Goal: Task Accomplishment & Management: Use online tool/utility

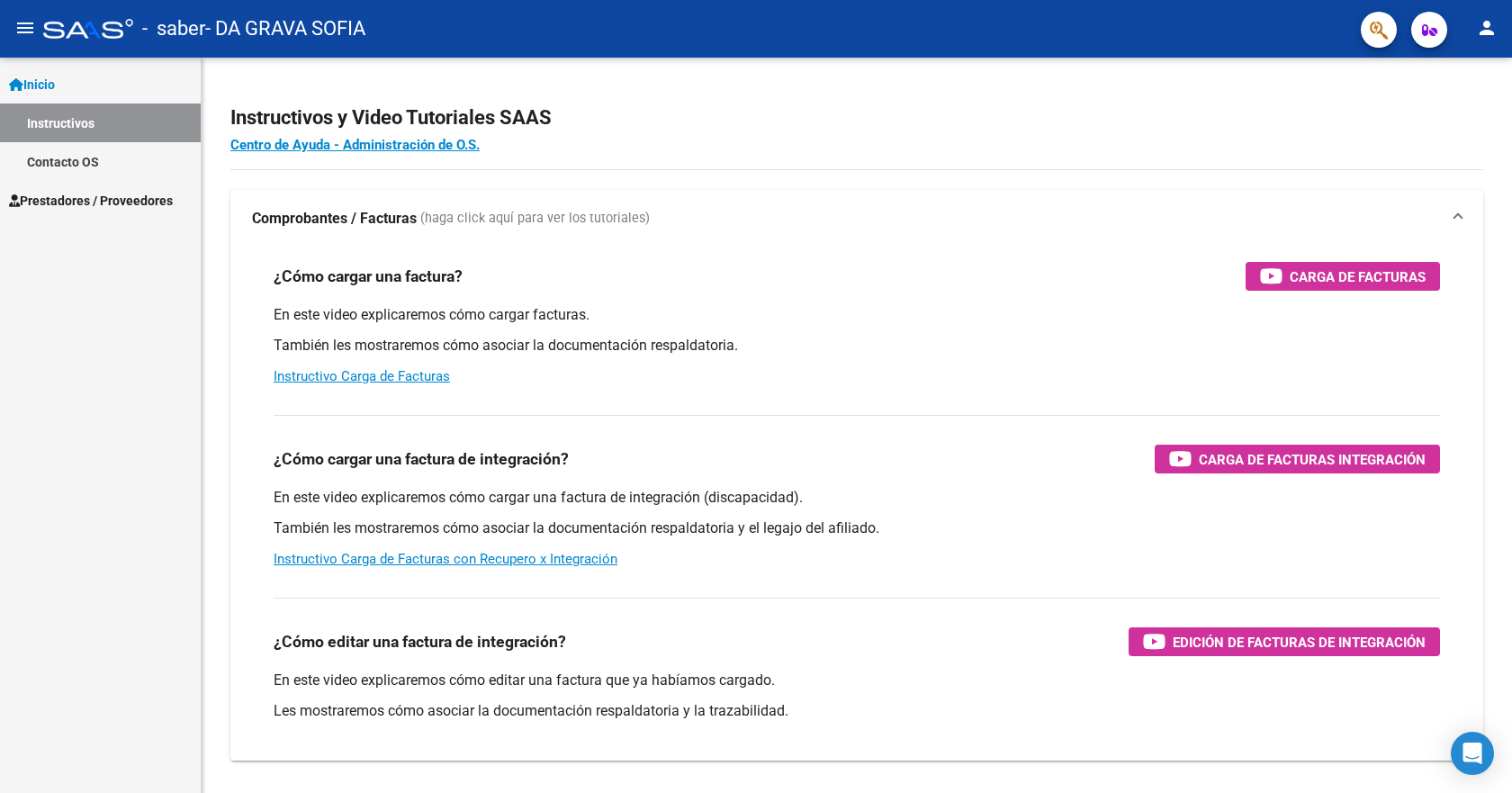
click at [141, 193] on span "Prestadores / Proveedores" at bounding box center [91, 201] width 164 height 20
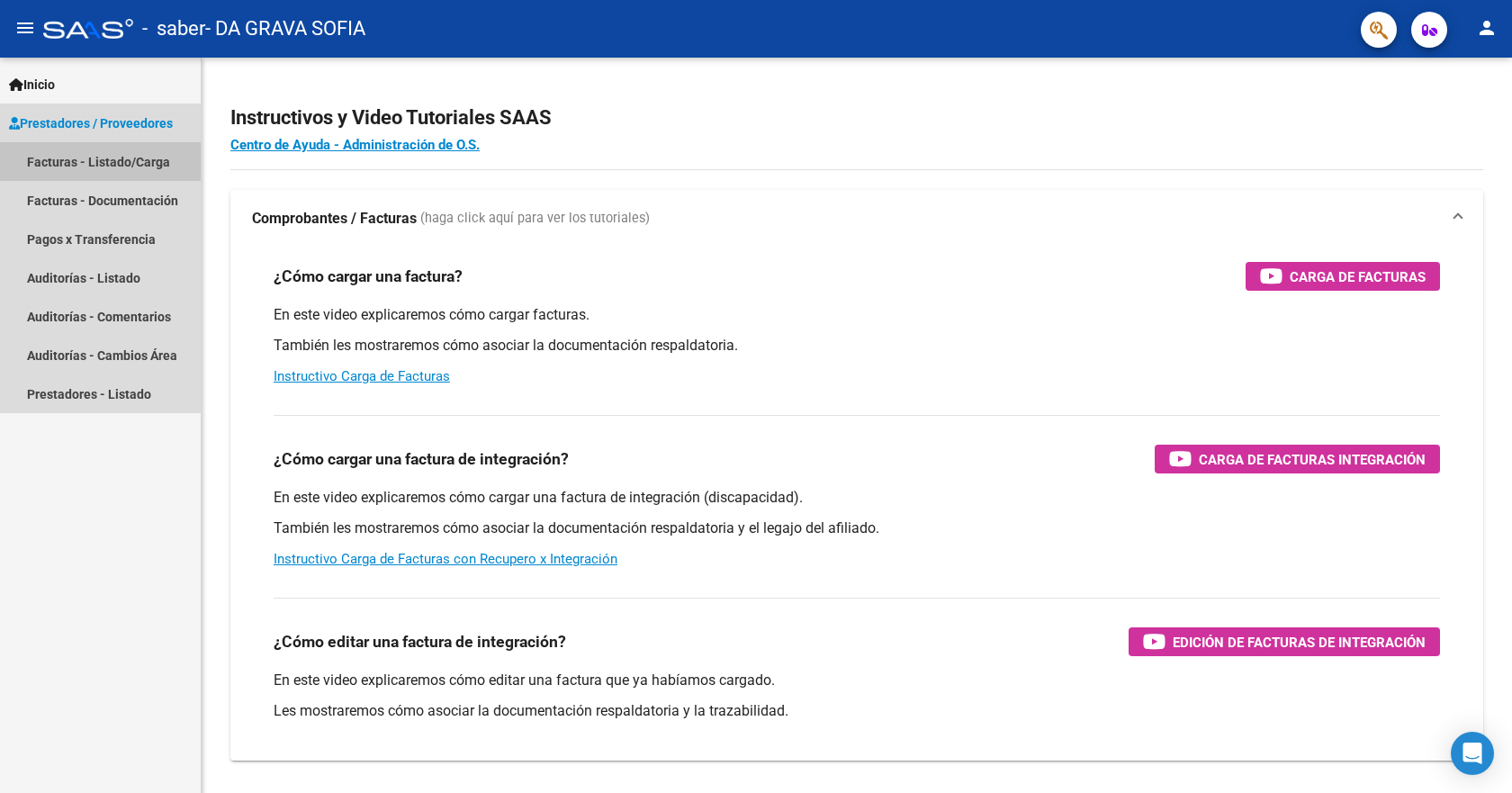
click at [119, 162] on link "Facturas - Listado/Carga" at bounding box center [100, 161] width 201 height 39
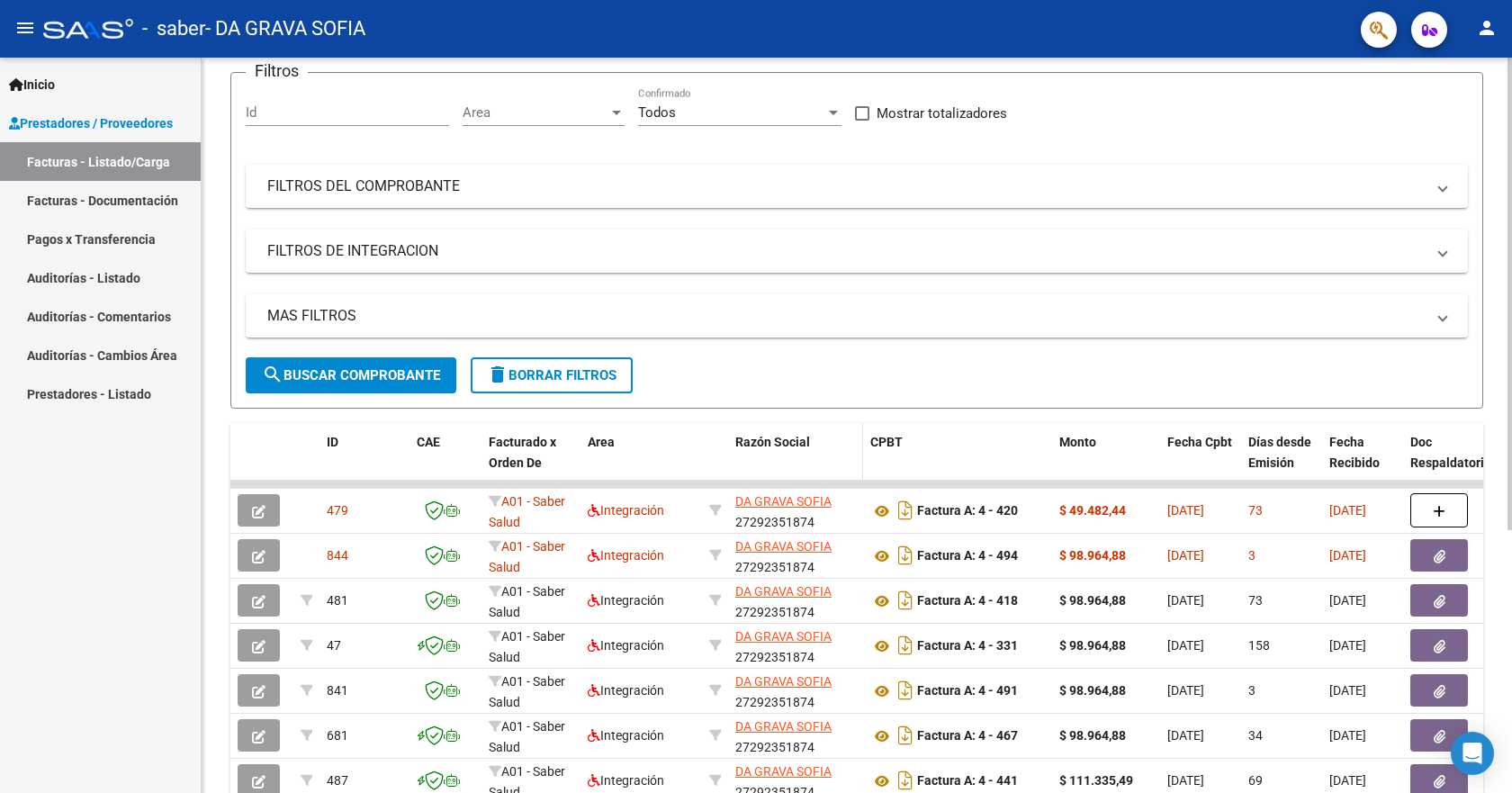
scroll to position [180, 0]
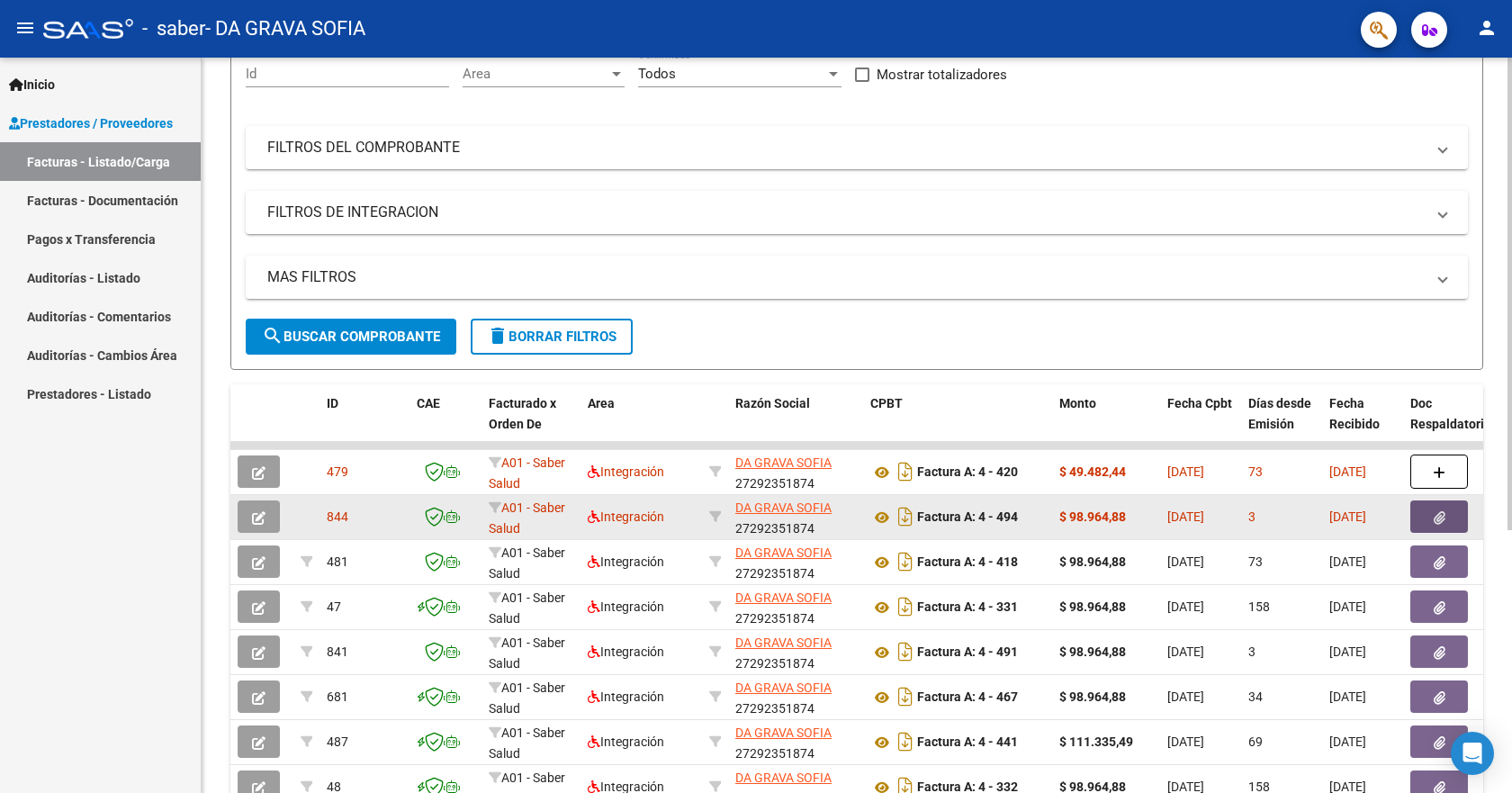
click at [1443, 514] on icon "button" at bounding box center [1440, 518] width 12 height 14
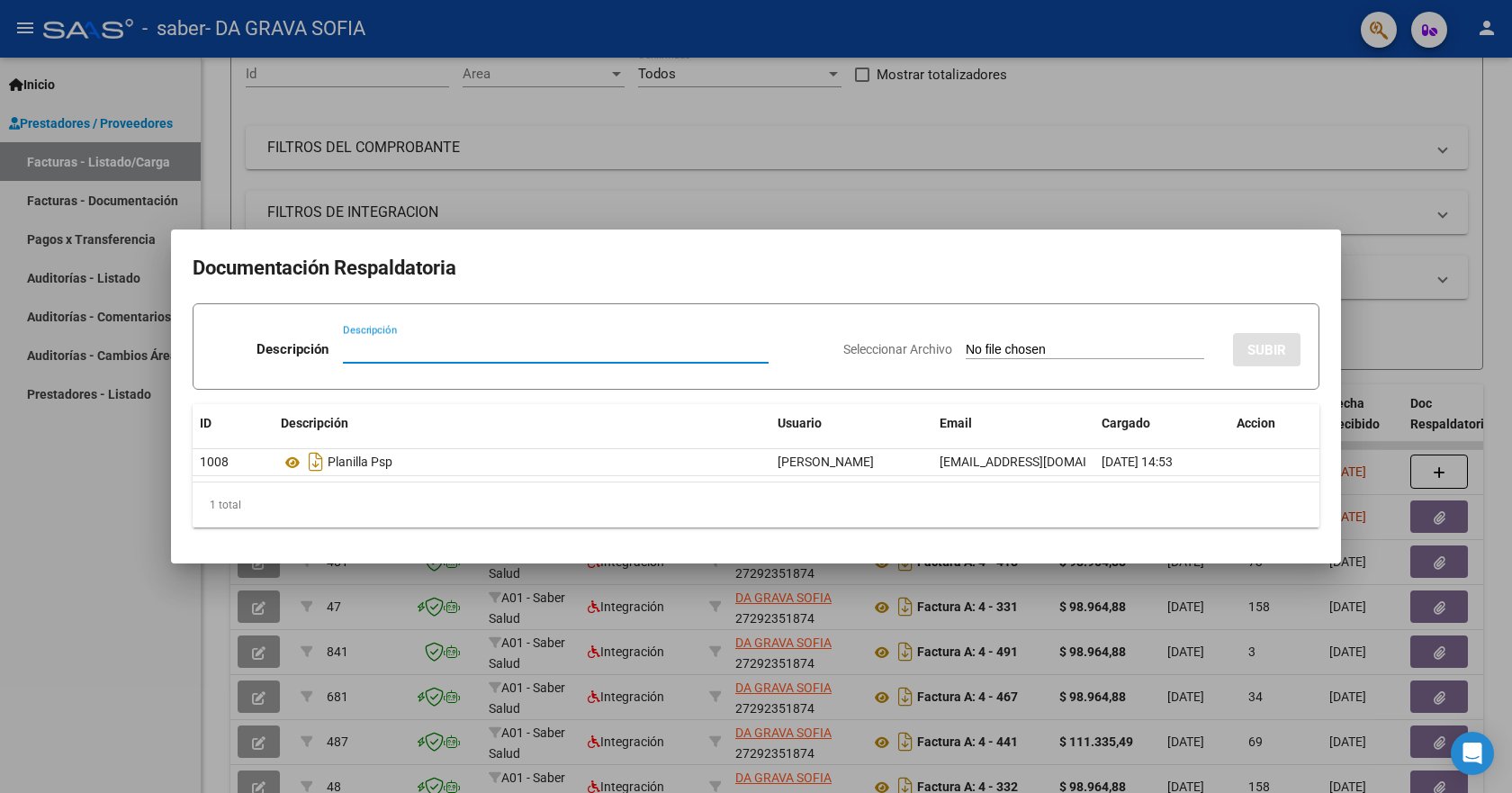
click at [390, 349] on input "Descripción" at bounding box center [555, 349] width 426 height 17
type input "planilla"
click at [937, 205] on div at bounding box center [756, 396] width 1512 height 793
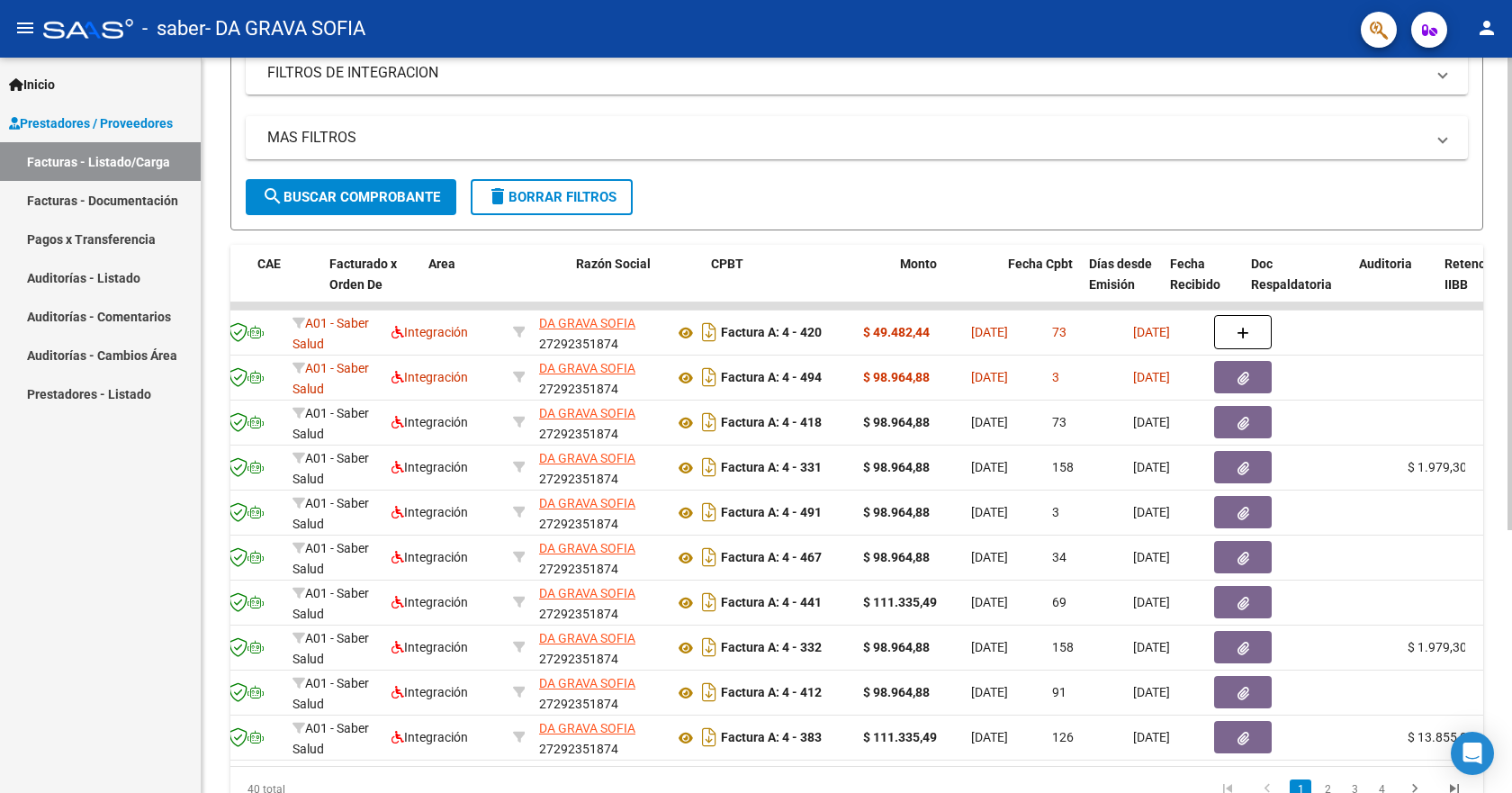
scroll to position [0, 0]
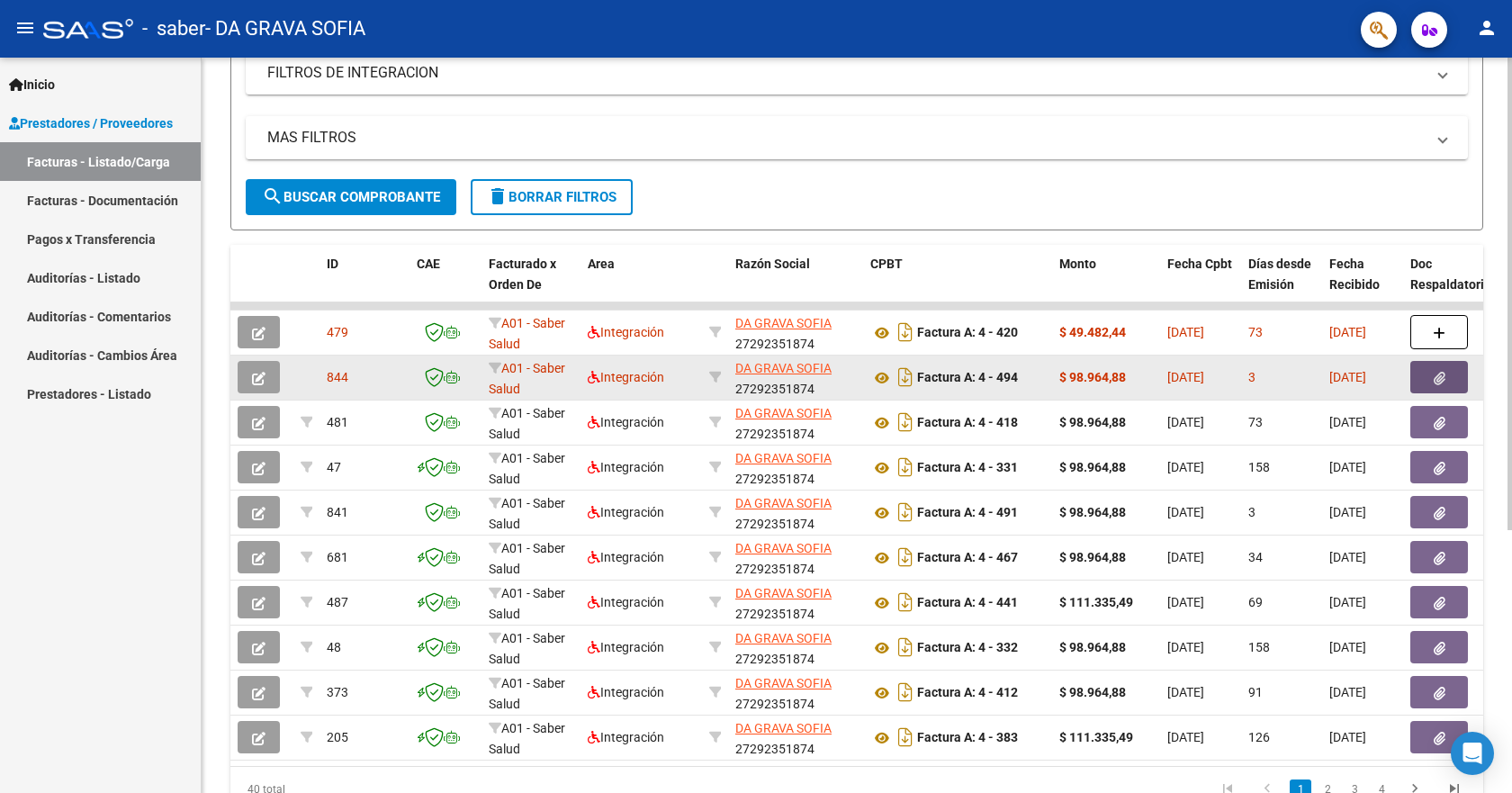
click at [1439, 374] on icon "button" at bounding box center [1440, 379] width 12 height 14
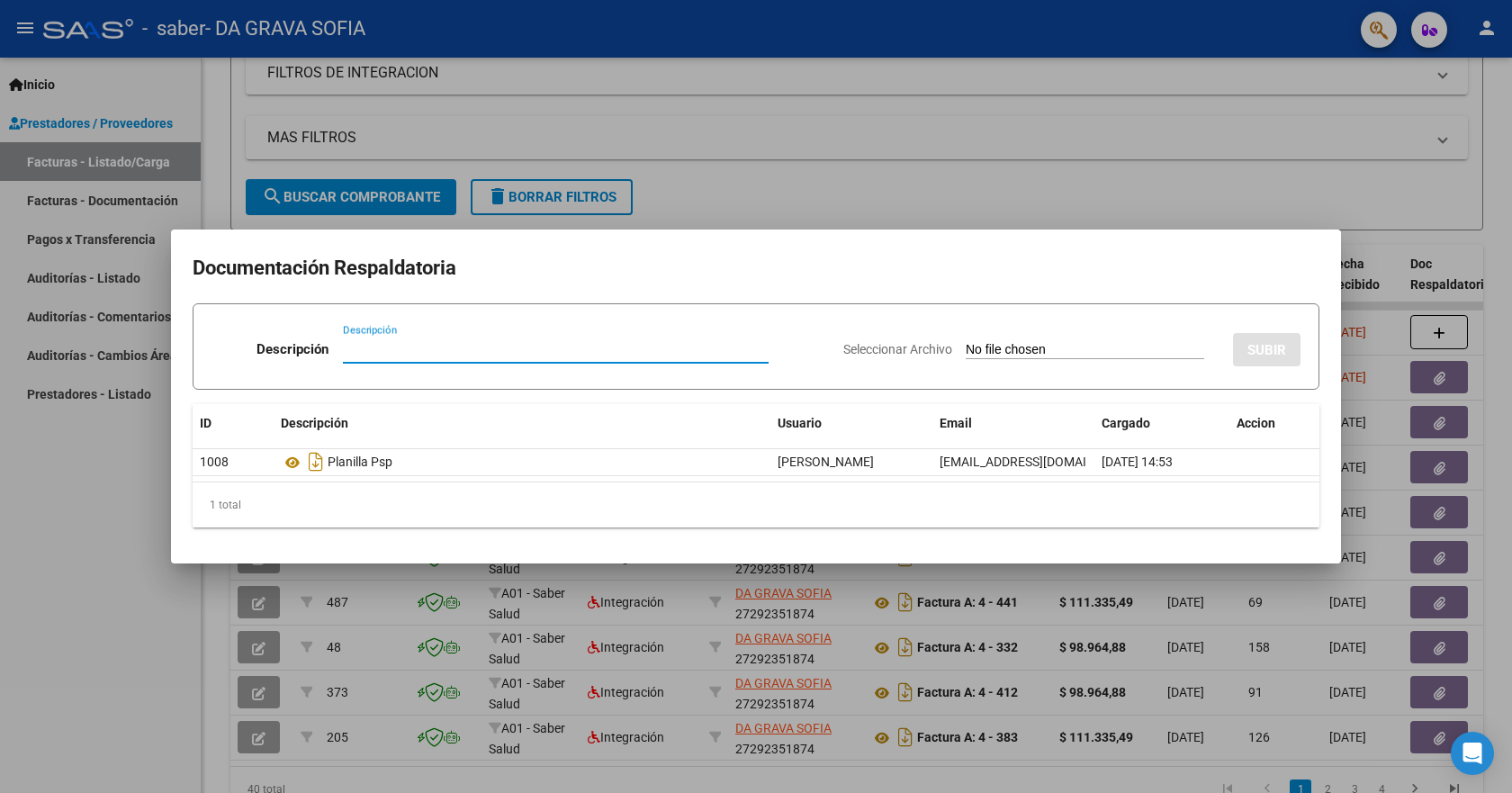
click at [343, 351] on input "Descripción" at bounding box center [555, 349] width 426 height 17
type input "planilla"
click at [882, 353] on span "Seleccionar Archivo" at bounding box center [897, 349] width 109 height 15
click at [966, 353] on input "Seleccionar Archivo" at bounding box center [1085, 350] width 238 height 17
type input "C:\fakepath\psp.pdf"
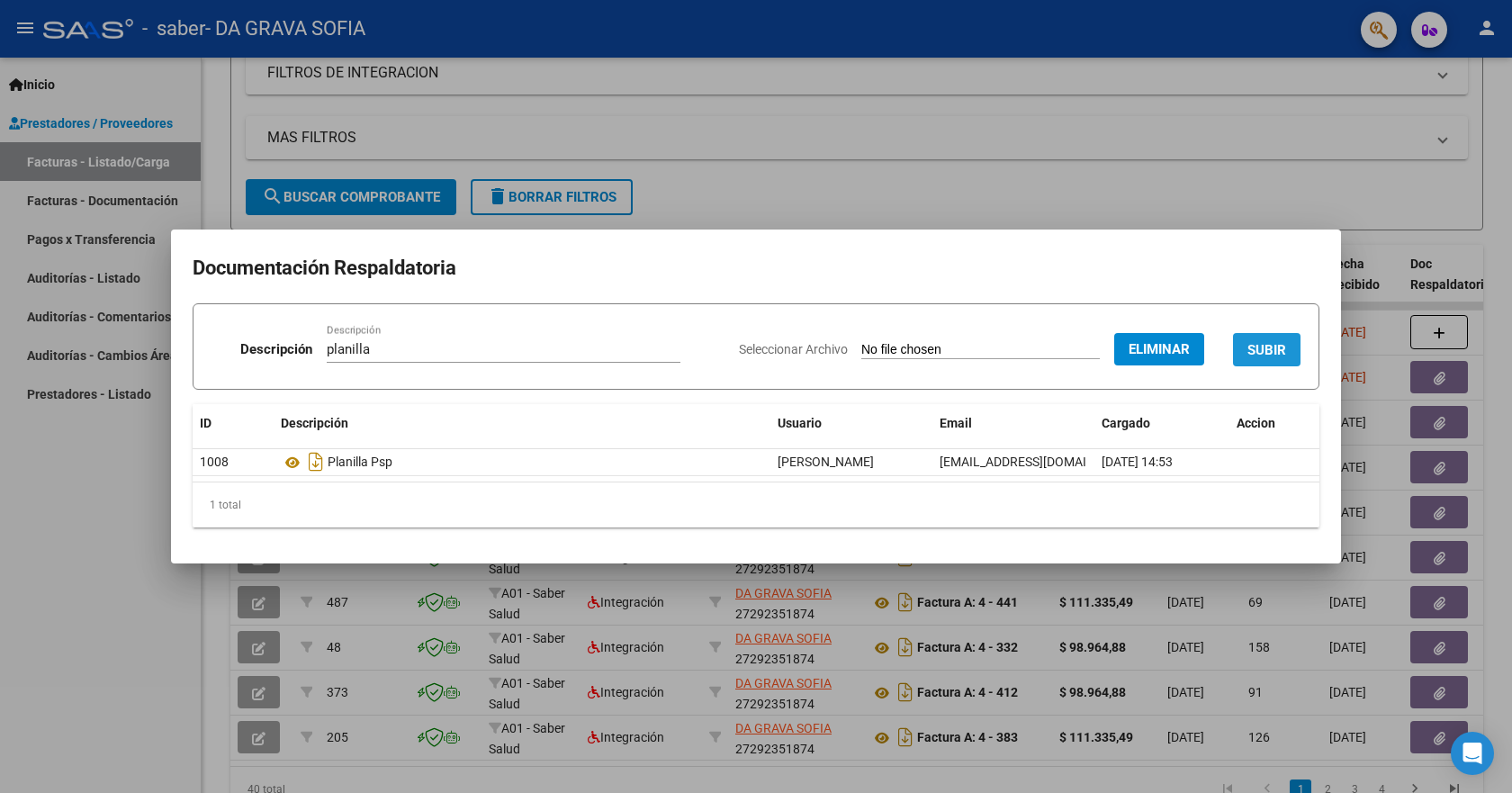
click at [1246, 351] on button "SUBIR" at bounding box center [1267, 349] width 68 height 33
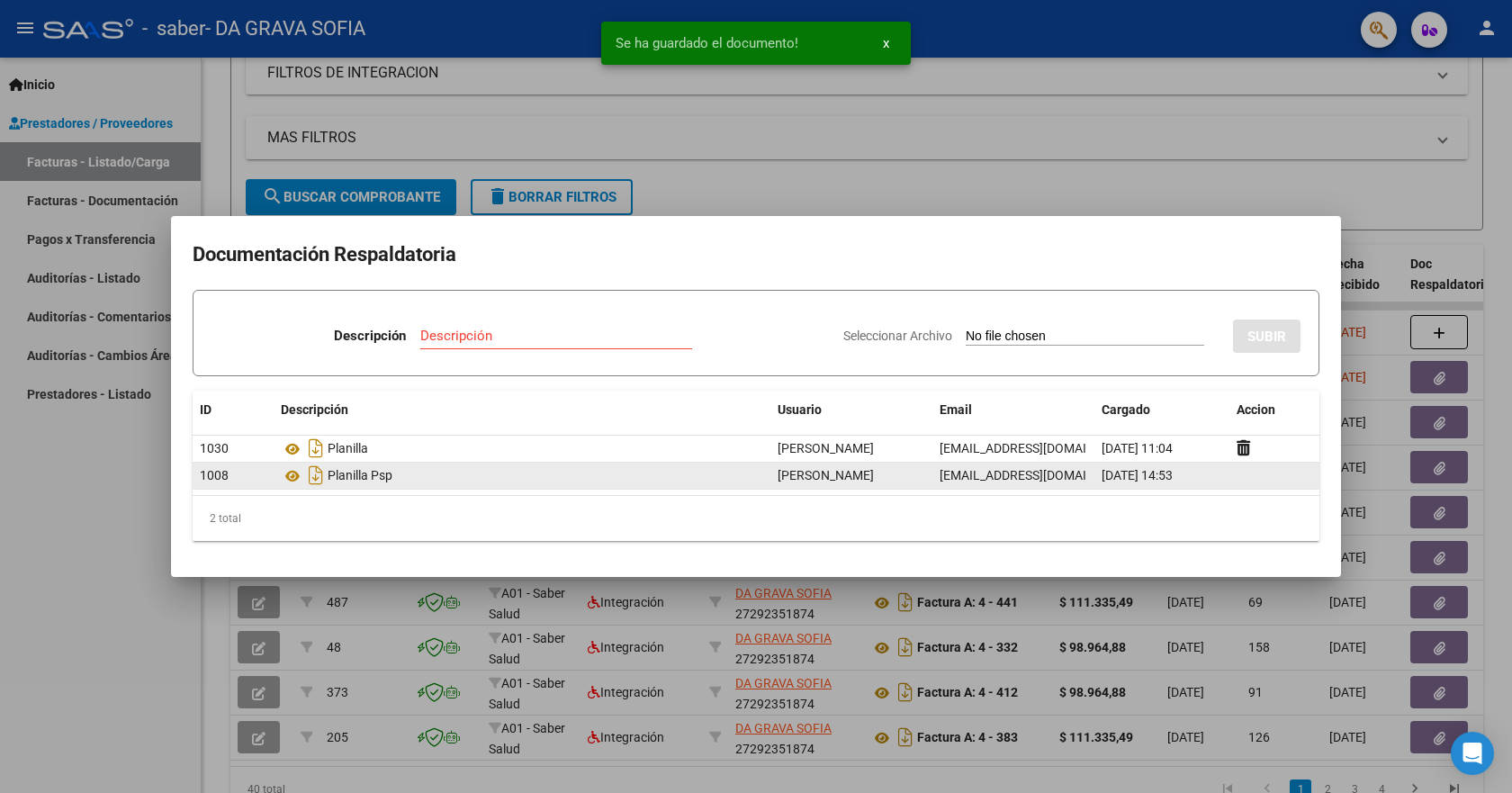
click at [354, 483] on div "Planilla Psp" at bounding box center [521, 475] width 482 height 28
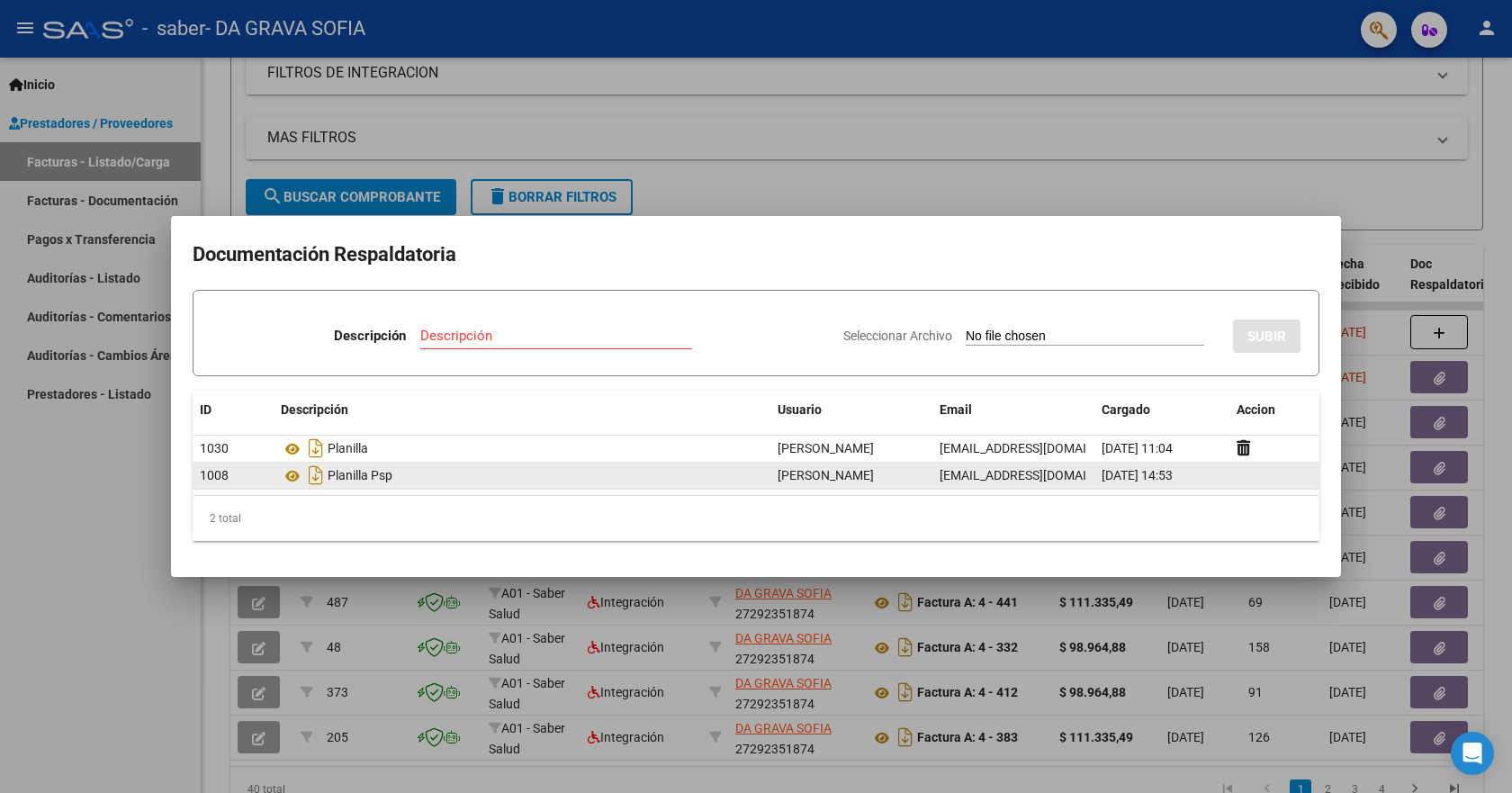
click at [1162, 476] on span "[DATE] 14:53" at bounding box center [1137, 476] width 71 height 15
click at [1211, 480] on div "[DATE] 14:53" at bounding box center [1162, 476] width 121 height 21
click at [1248, 480] on datatable-body-cell at bounding box center [1275, 476] width 90 height 26
click at [287, 473] on icon at bounding box center [292, 477] width 24 height 22
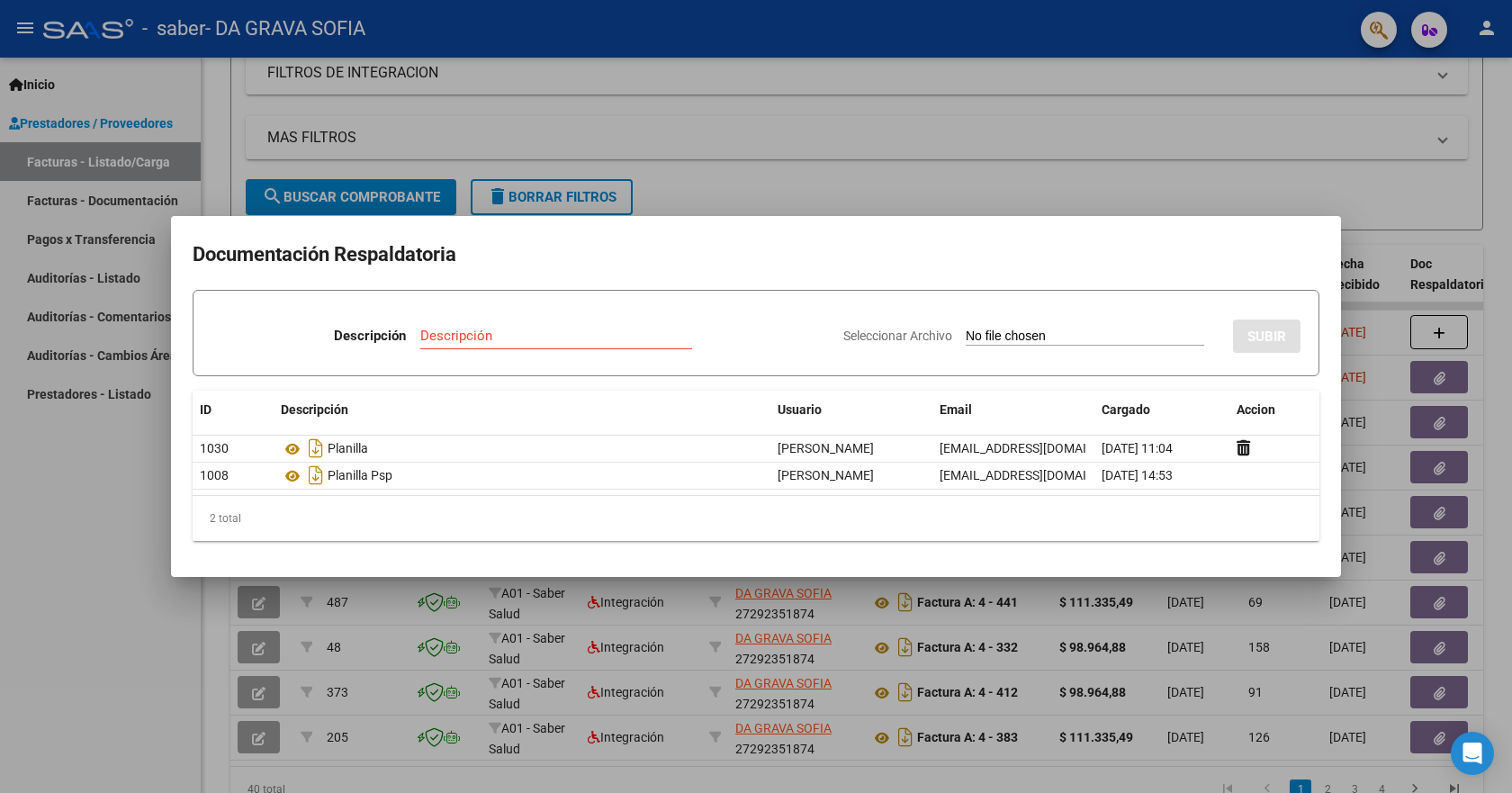
click at [740, 169] on div at bounding box center [756, 396] width 1512 height 793
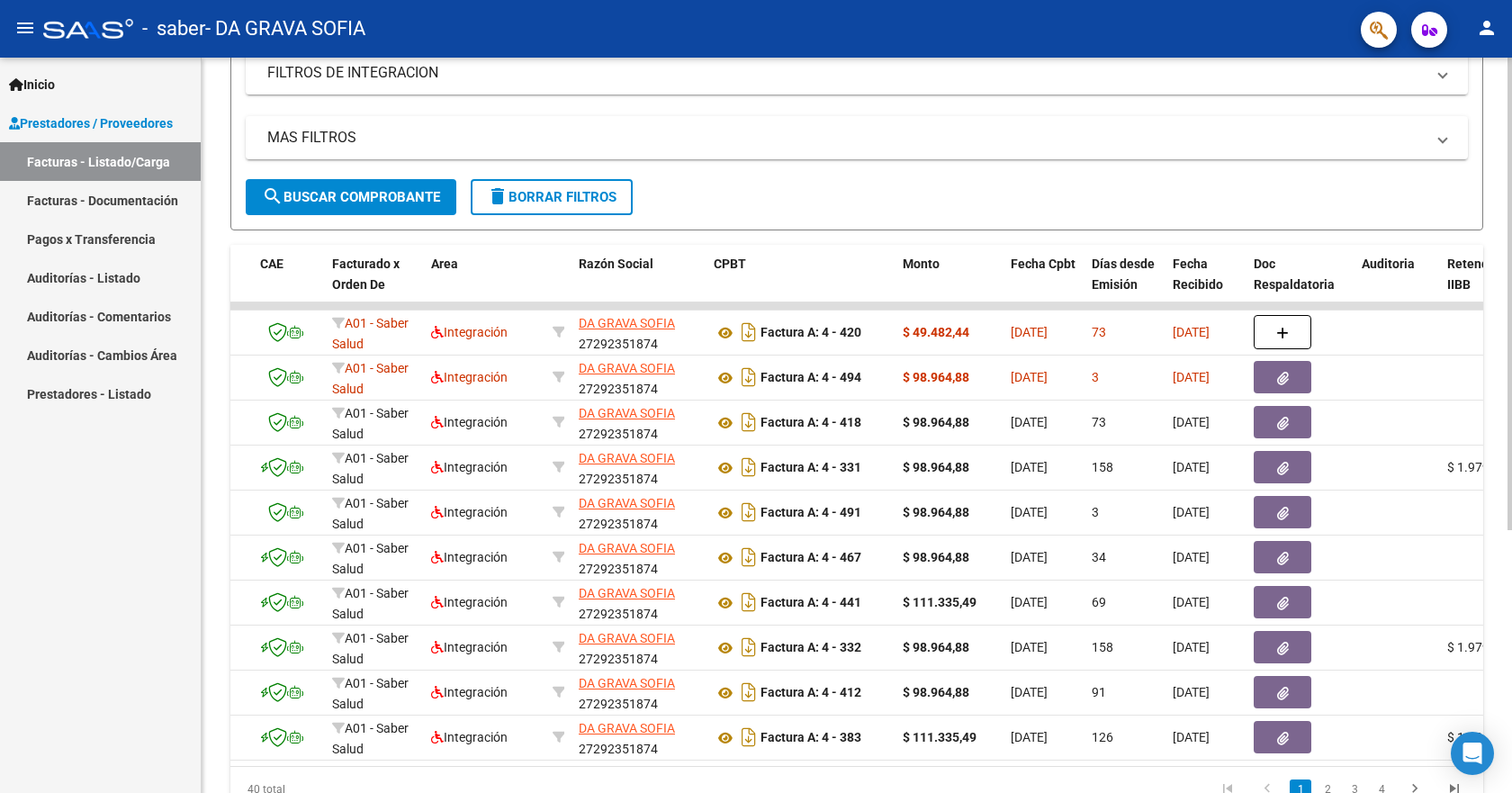
scroll to position [0, 146]
